Goal: Check status: Check status

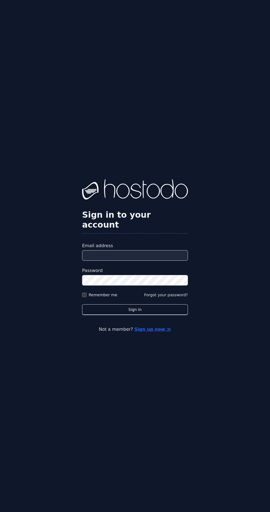
click at [150, 261] on input "Email address" at bounding box center [135, 255] width 106 height 10
click at [147, 261] on input "Email address" at bounding box center [135, 255] width 106 height 10
type input "**********"
click at [82, 304] on button "Sign in" at bounding box center [135, 309] width 106 height 11
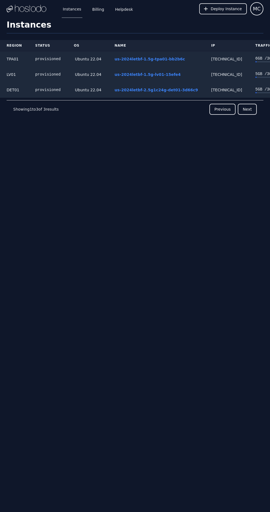
scroll to position [0, 17]
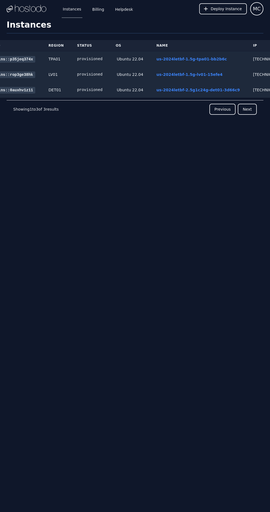
click at [193, 88] on link "us-2024letbf-2.5g1c24g-det01-3d66c9" at bounding box center [199, 90] width 84 height 4
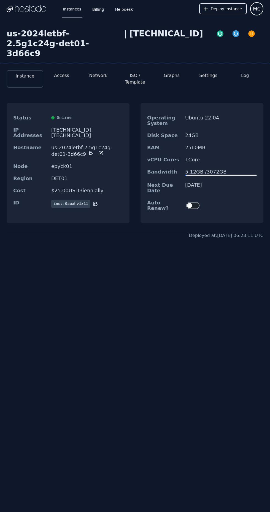
click at [217, 38] on div "button" at bounding box center [221, 34] width 8 height 8
click at [232, 38] on div "button" at bounding box center [236, 34] width 8 height 8
click at [246, 72] on button "Log" at bounding box center [245, 75] width 8 height 7
